Goal: Task Accomplishment & Management: Use online tool/utility

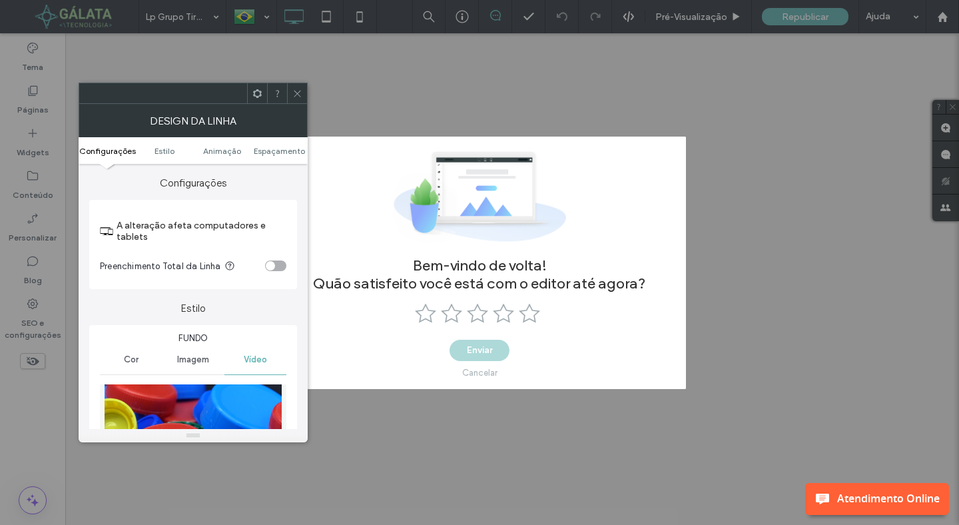
click at [481, 371] on div "Cancelar" at bounding box center [479, 372] width 35 height 10
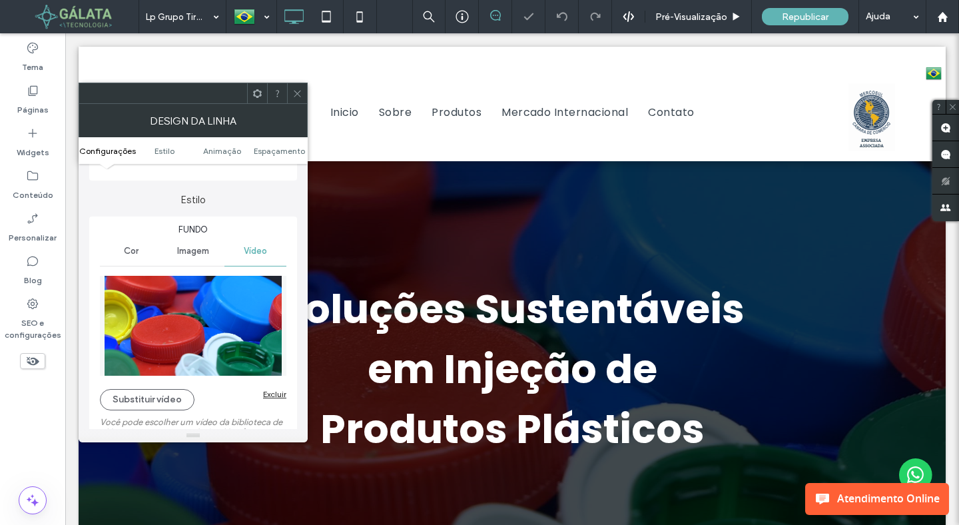
scroll to position [123, 0]
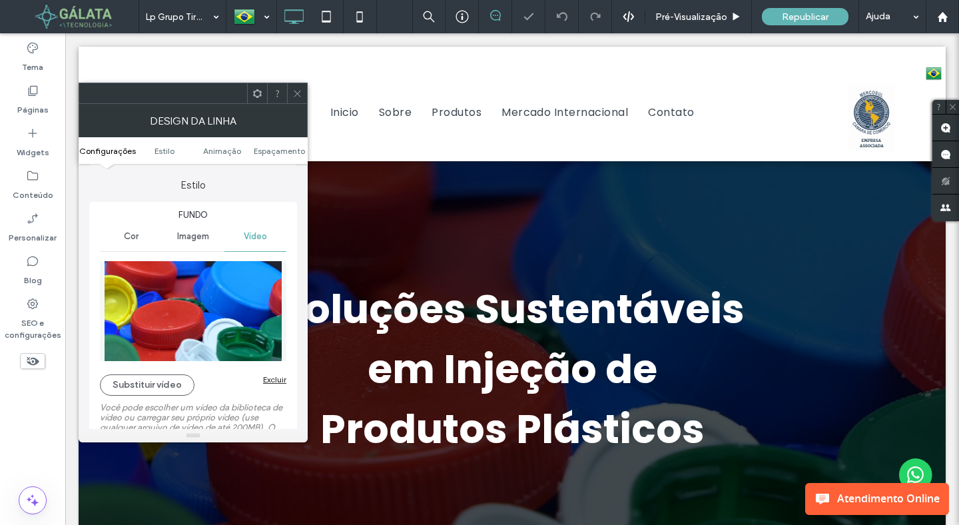
click at [179, 337] on img at bounding box center [193, 311] width 186 height 100
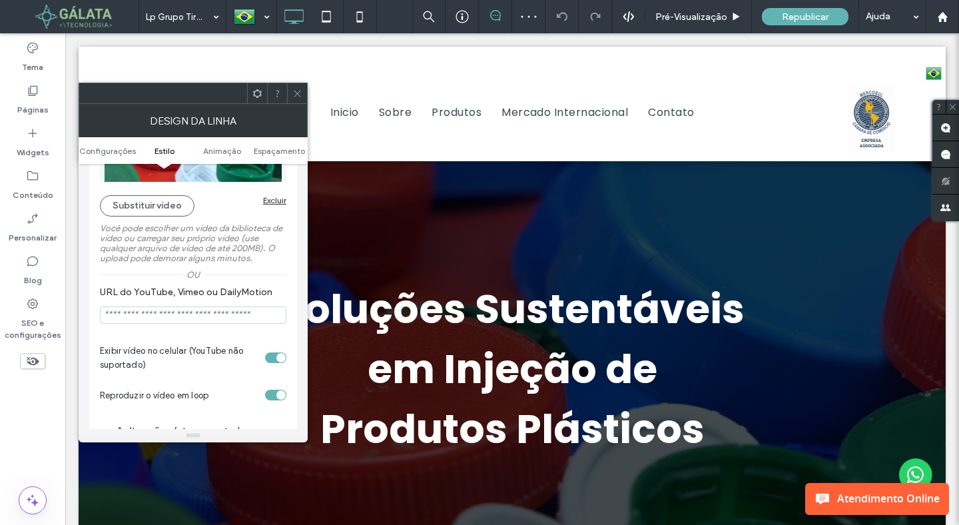
scroll to position [306, 0]
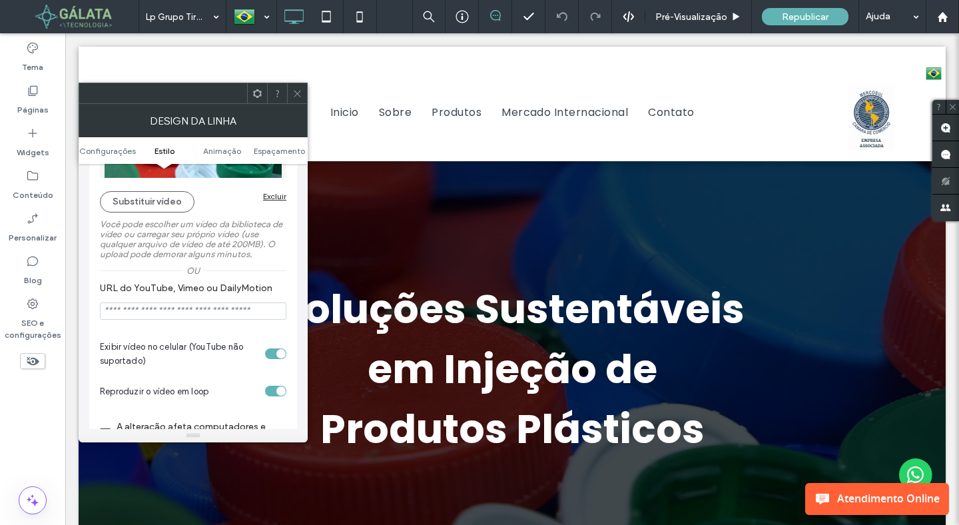
click at [221, 318] on input "URL do YouTube, Vimeo ou DailyMotion" at bounding box center [193, 310] width 186 height 17
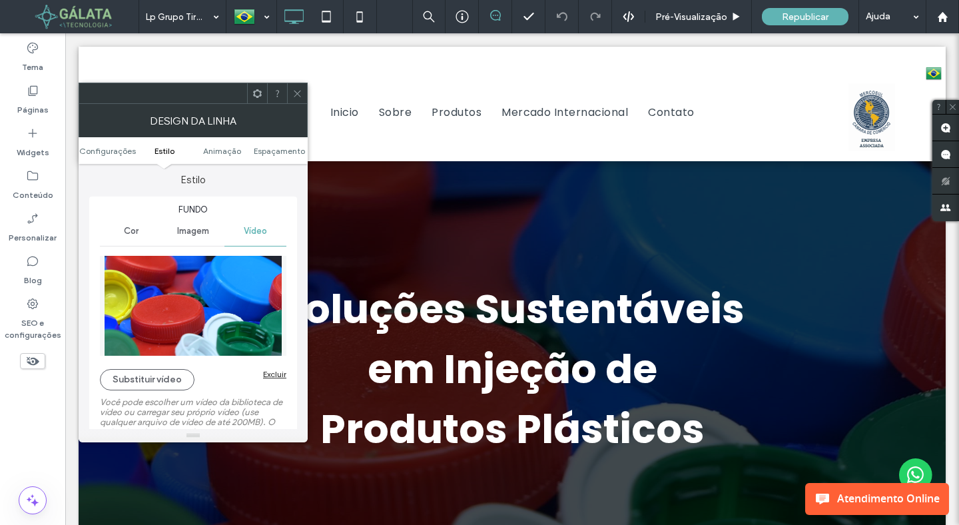
scroll to position [150, 0]
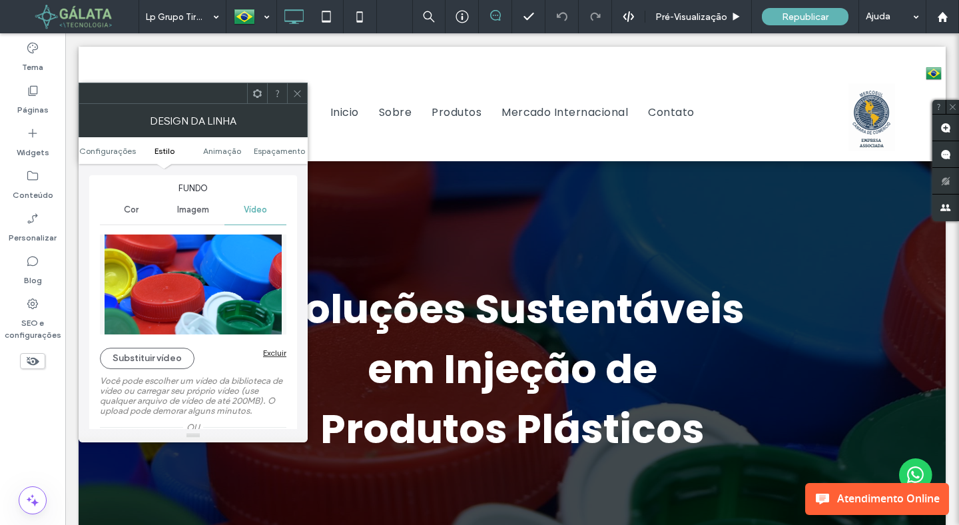
click at [193, 306] on img at bounding box center [193, 284] width 186 height 100
click at [172, 351] on button "Substituir vídeo" at bounding box center [147, 357] width 95 height 21
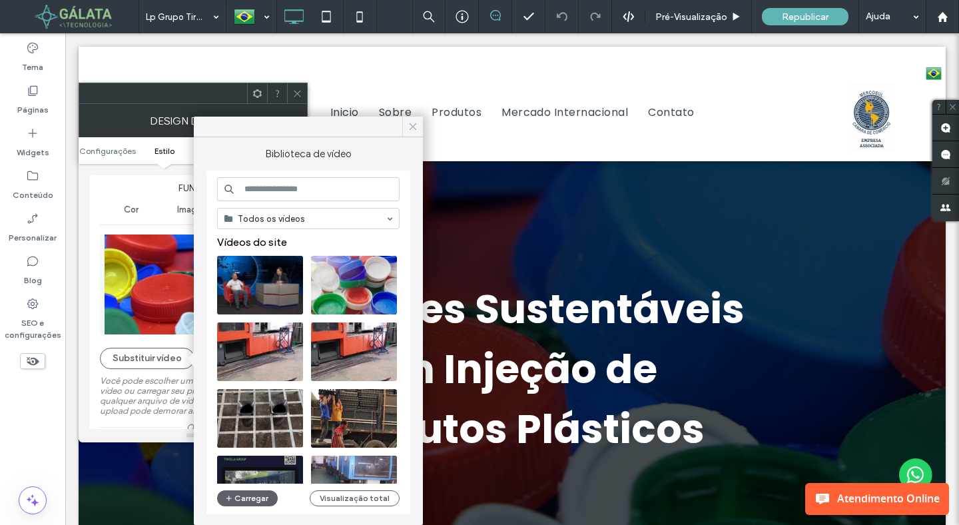
click at [411, 120] on icon at bounding box center [413, 126] width 12 height 12
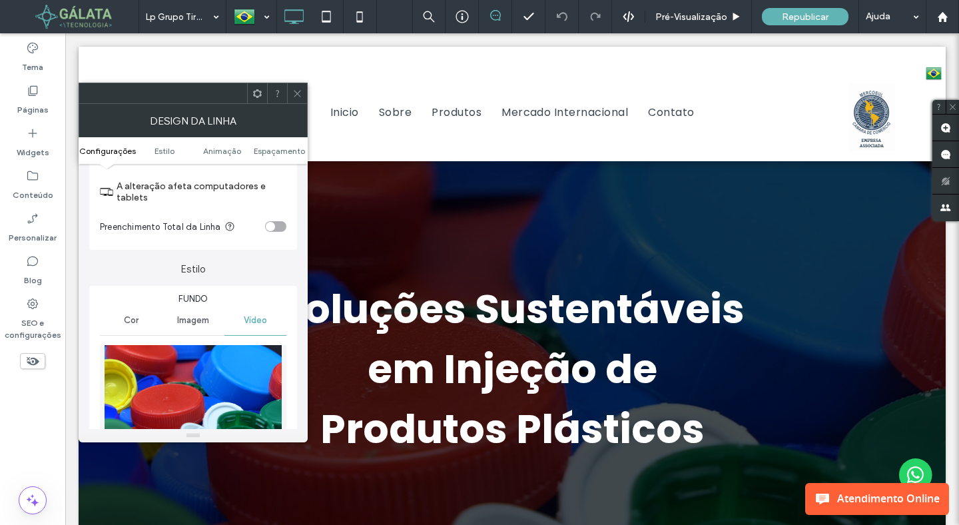
scroll to position [0, 0]
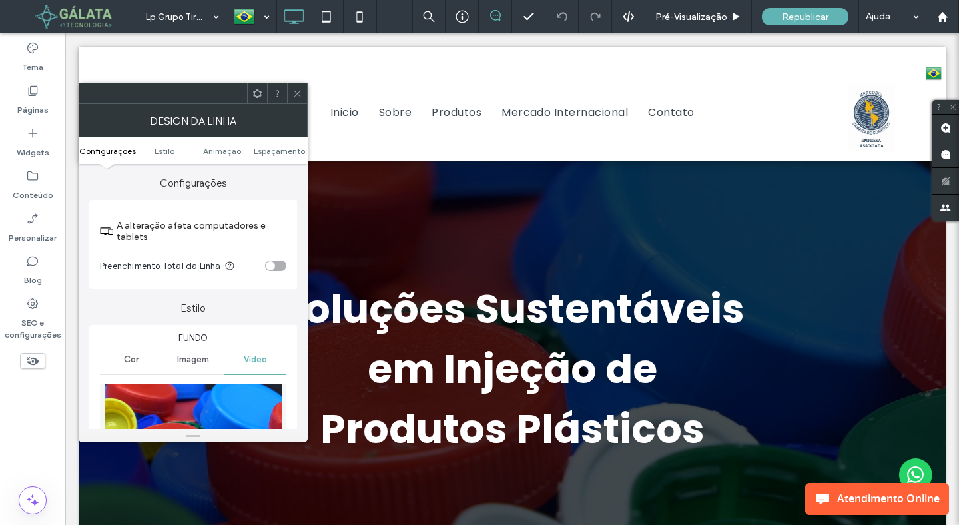
click at [296, 93] on use at bounding box center [297, 93] width 7 height 7
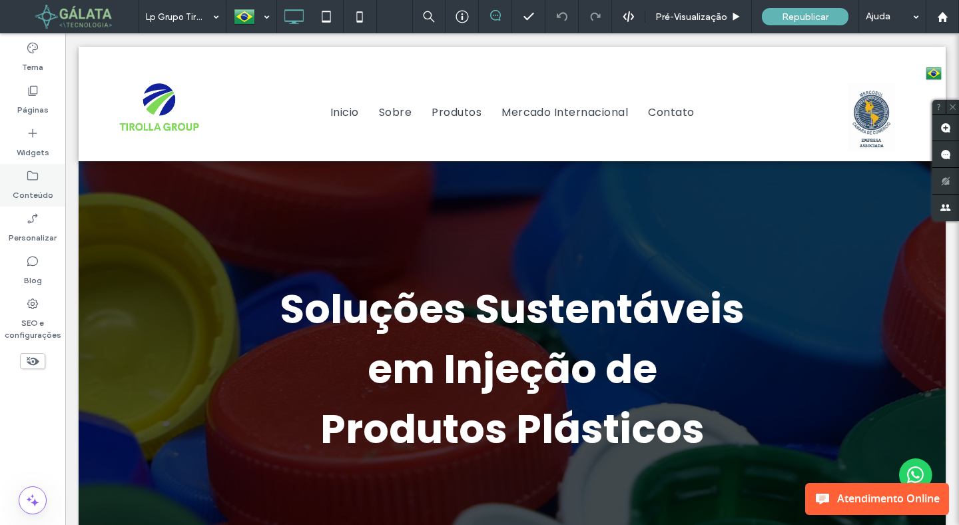
click at [35, 181] on icon at bounding box center [32, 175] width 13 height 13
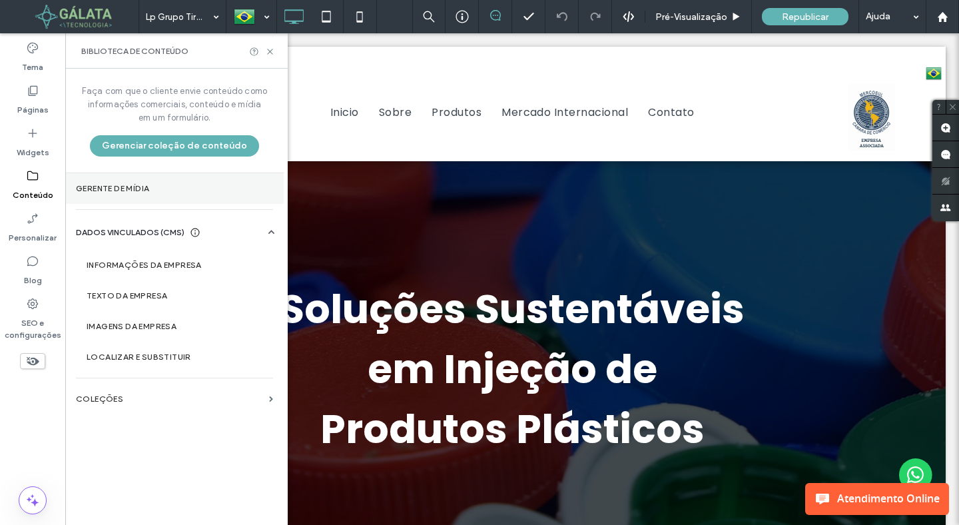
click at [138, 193] on section "Gerente de mídia" at bounding box center [174, 188] width 218 height 31
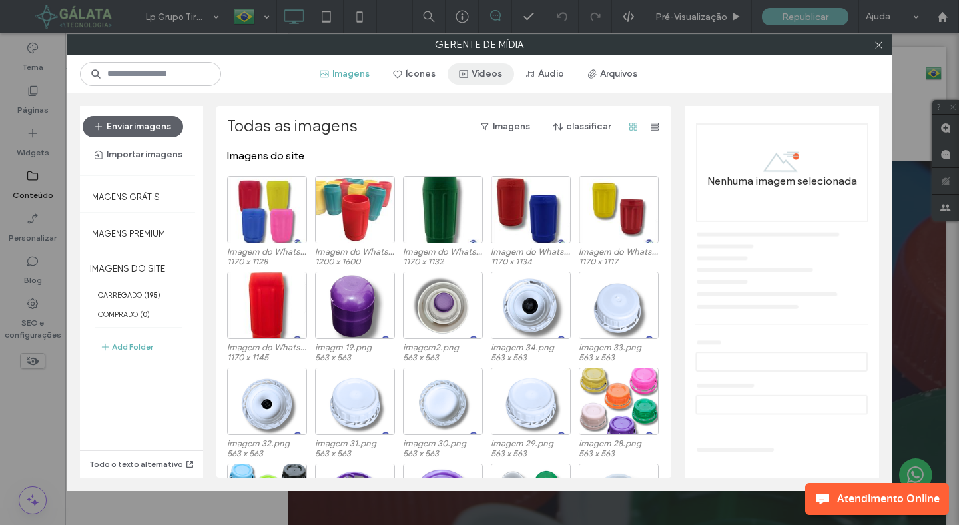
click at [481, 72] on button "Vídeos" at bounding box center [480, 73] width 67 height 21
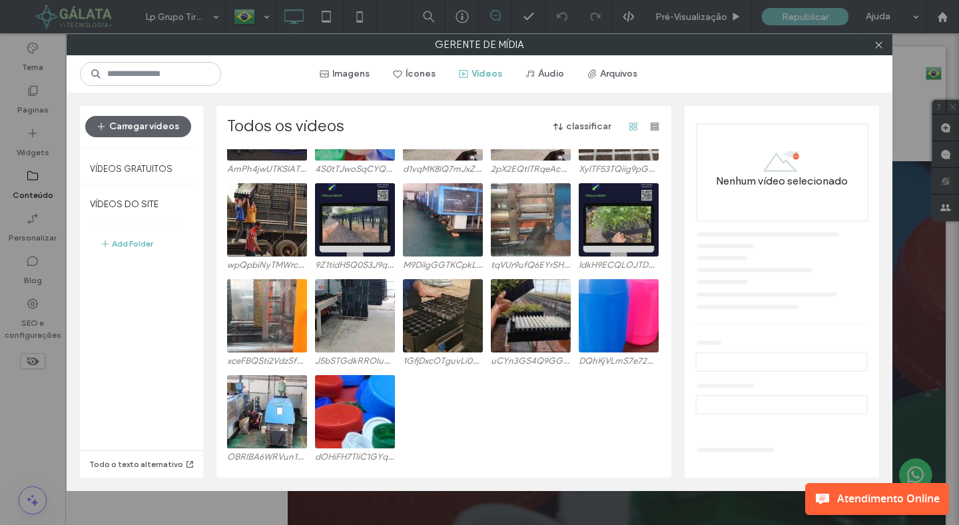
scroll to position [88, 0]
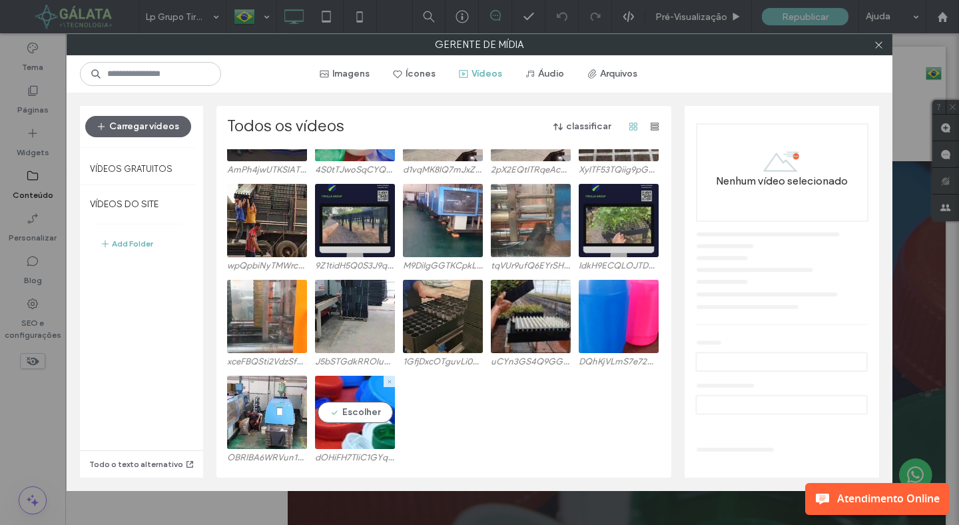
click at [336, 410] on video at bounding box center [355, 411] width 80 height 73
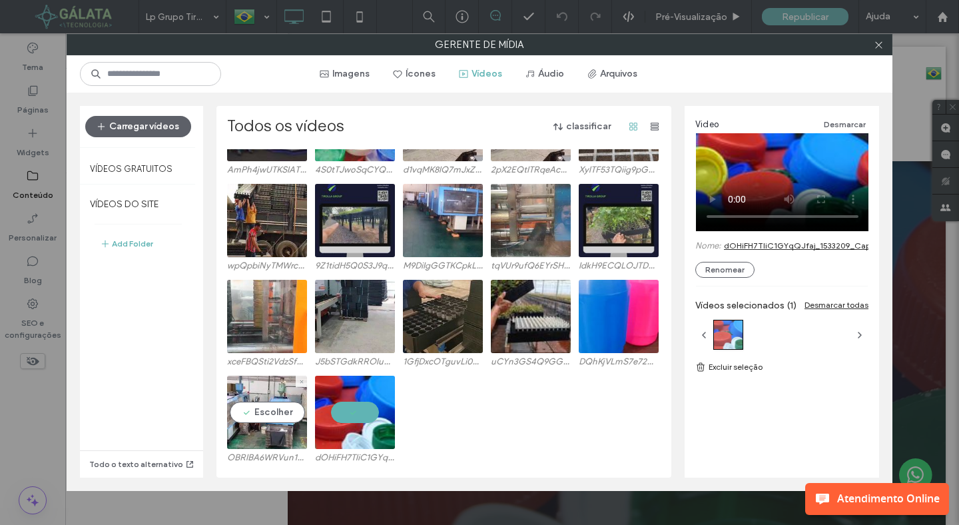
click at [282, 412] on video at bounding box center [267, 411] width 80 height 73
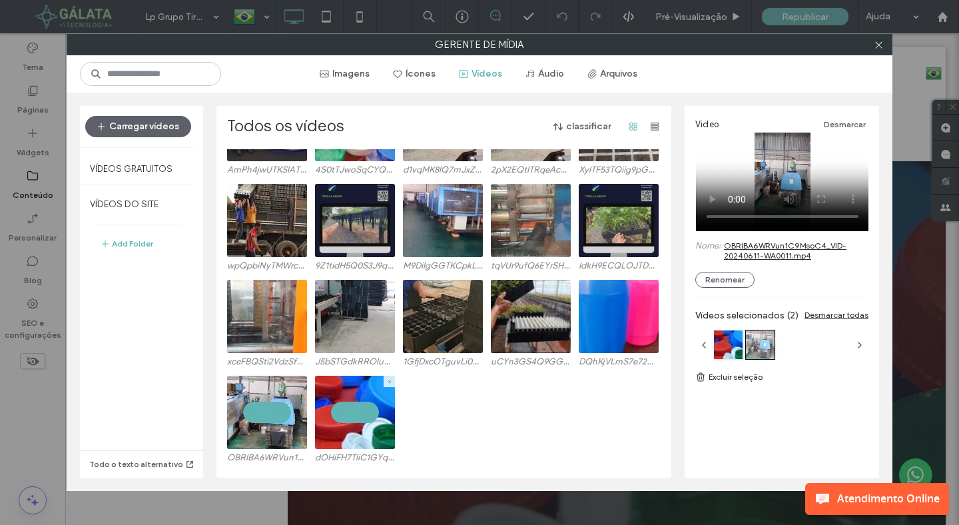
click at [338, 407] on video at bounding box center [355, 411] width 80 height 73
click at [268, 409] on video at bounding box center [267, 411] width 80 height 73
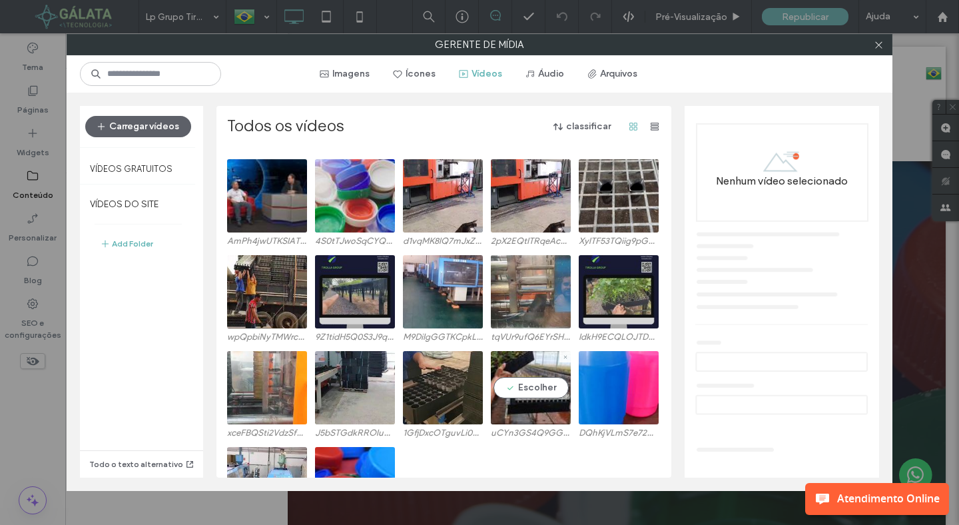
scroll to position [0, 0]
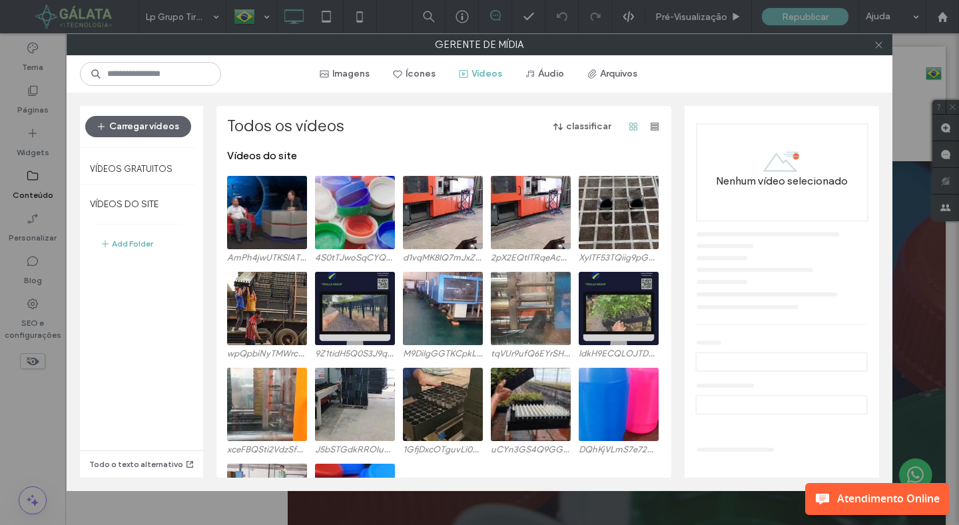
click at [875, 49] on icon at bounding box center [878, 45] width 10 height 10
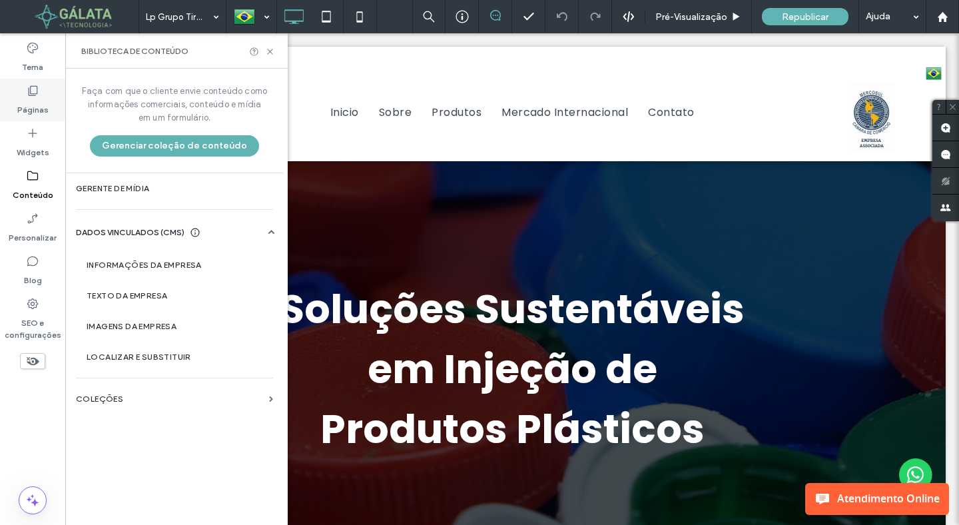
click at [38, 112] on label "Páginas" at bounding box center [32, 106] width 31 height 19
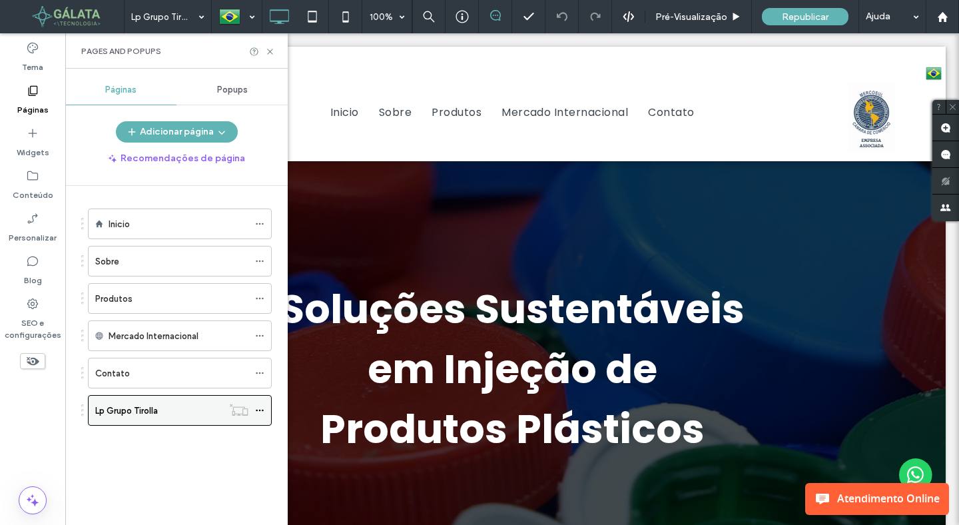
click at [258, 411] on icon at bounding box center [259, 409] width 9 height 9
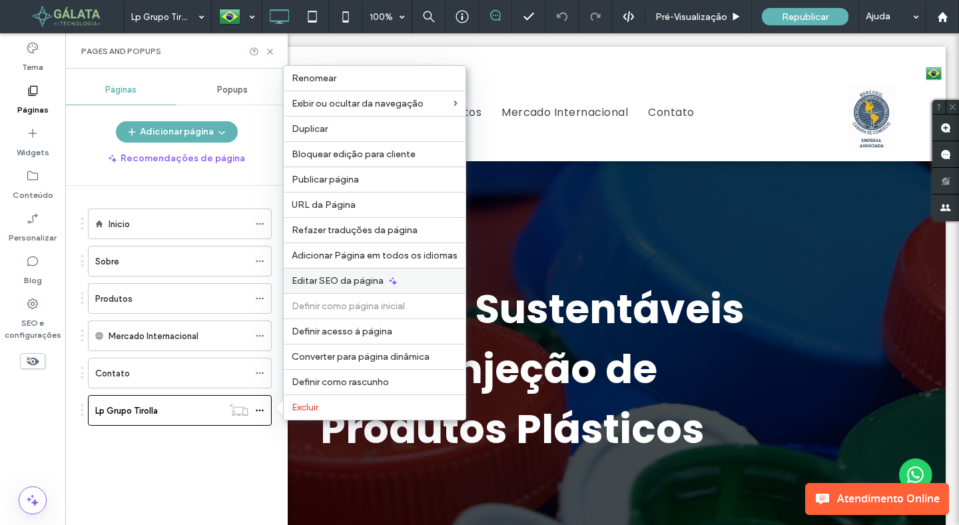
click at [333, 281] on span "Editar SEO da página" at bounding box center [338, 280] width 92 height 11
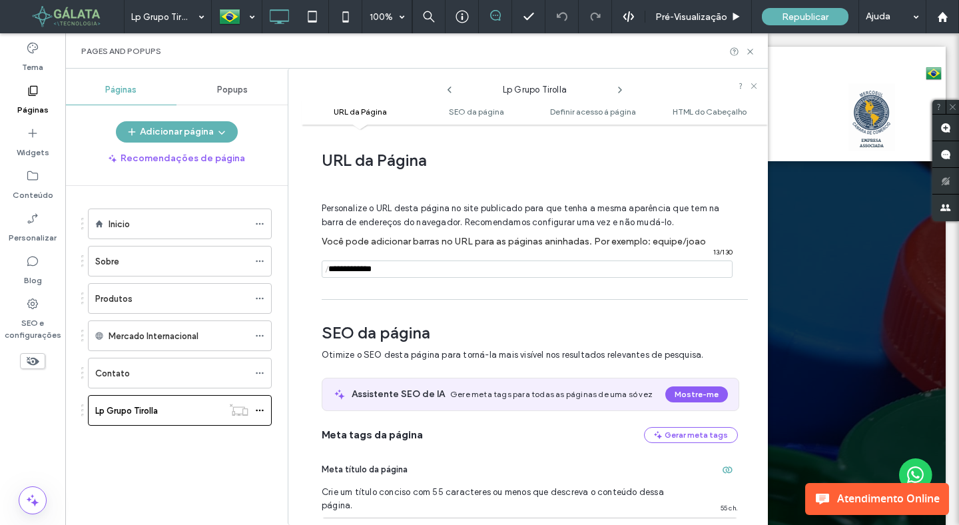
scroll to position [183, 0]
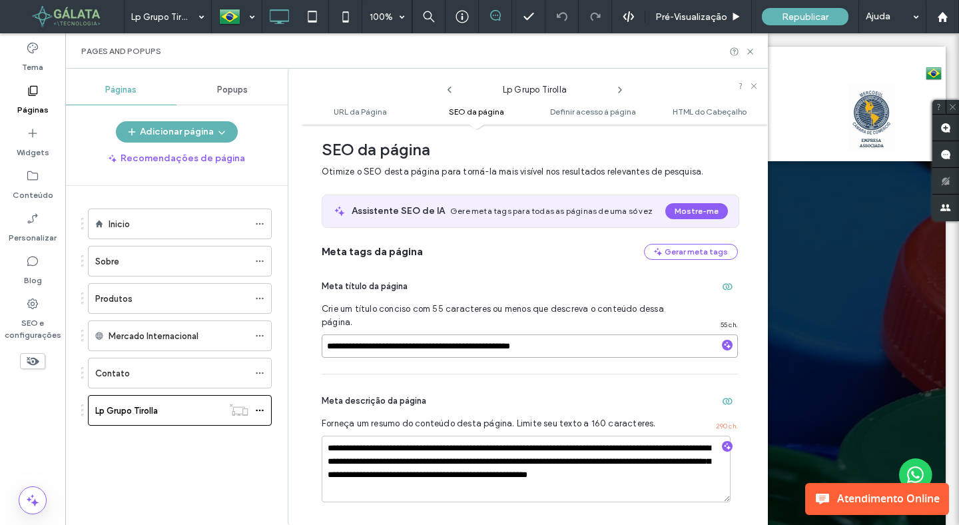
click at [511, 347] on input "**********" at bounding box center [530, 345] width 416 height 23
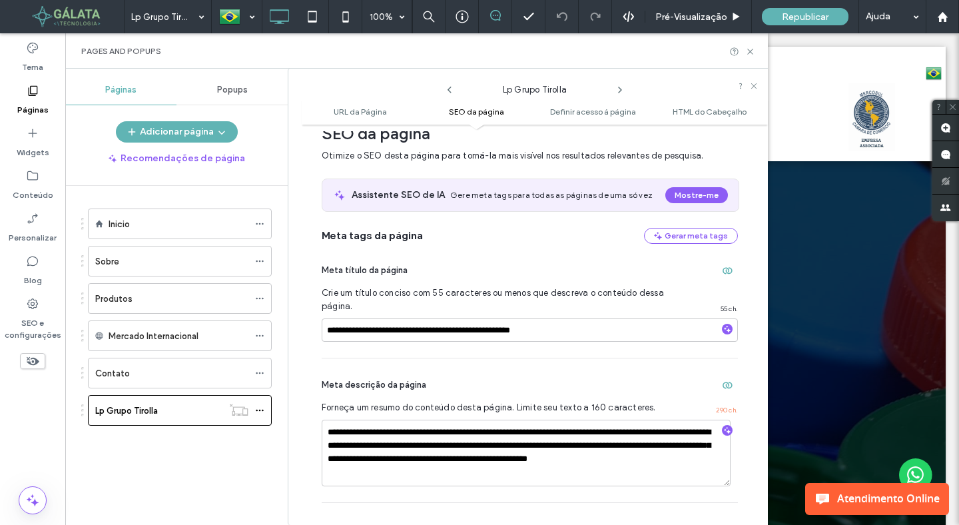
scroll to position [201, 0]
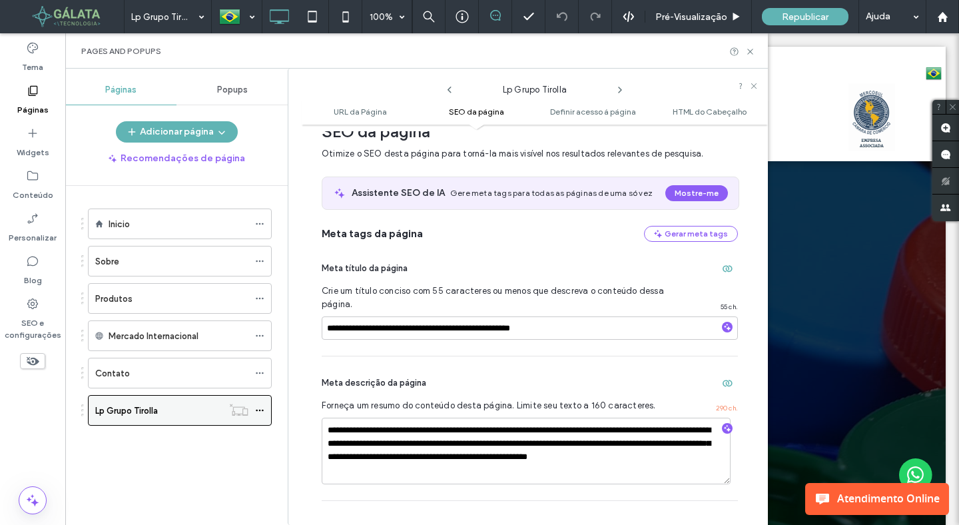
click at [262, 413] on icon at bounding box center [259, 409] width 9 height 9
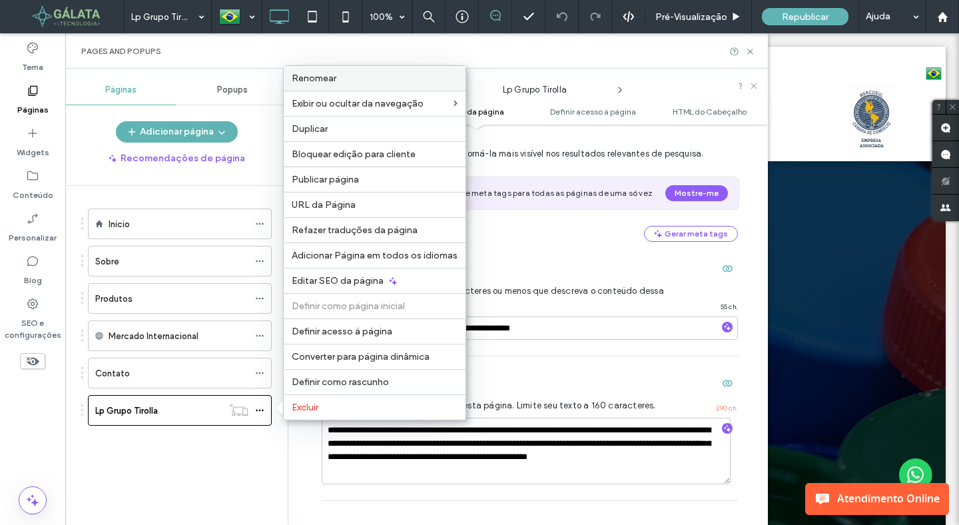
click at [341, 83] on label "Renomear" at bounding box center [375, 78] width 166 height 11
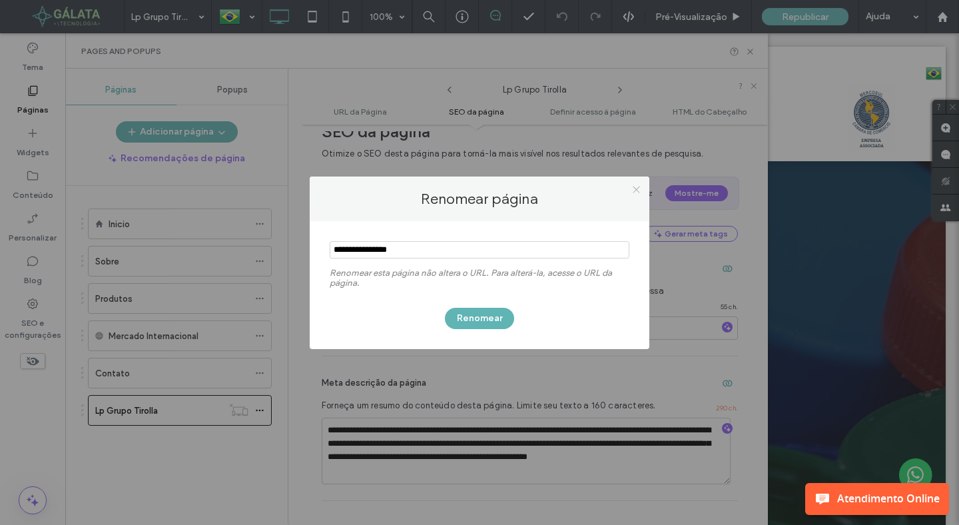
click at [632, 188] on icon at bounding box center [636, 189] width 10 height 10
